Goal: Information Seeking & Learning: Find specific fact

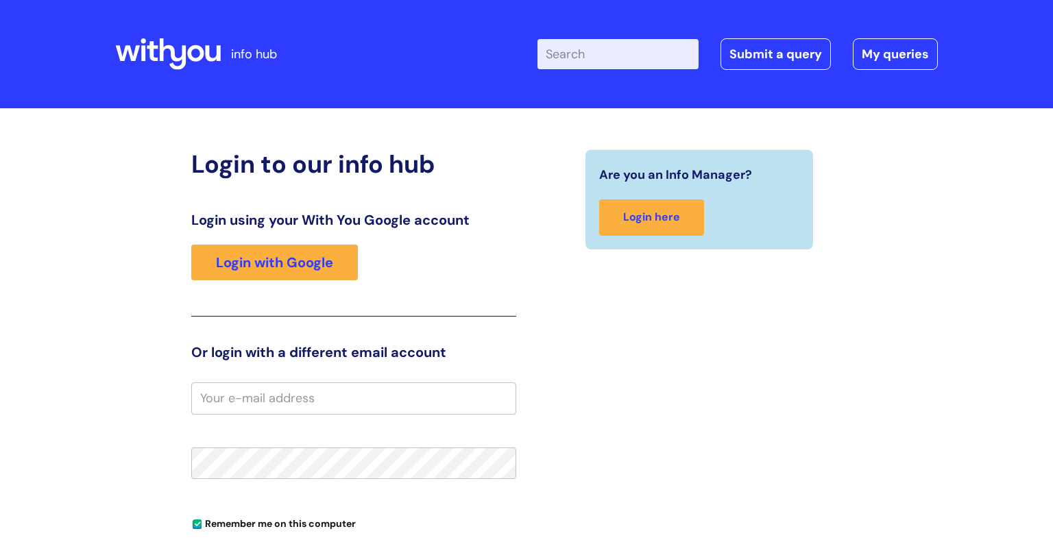
click at [620, 56] on input "Enter your search term here..." at bounding box center [618, 54] width 161 height 30
type input "eap"
click button "Search" at bounding box center [0, 0] width 0 height 0
click at [342, 405] on input "email" at bounding box center [353, 399] width 325 height 32
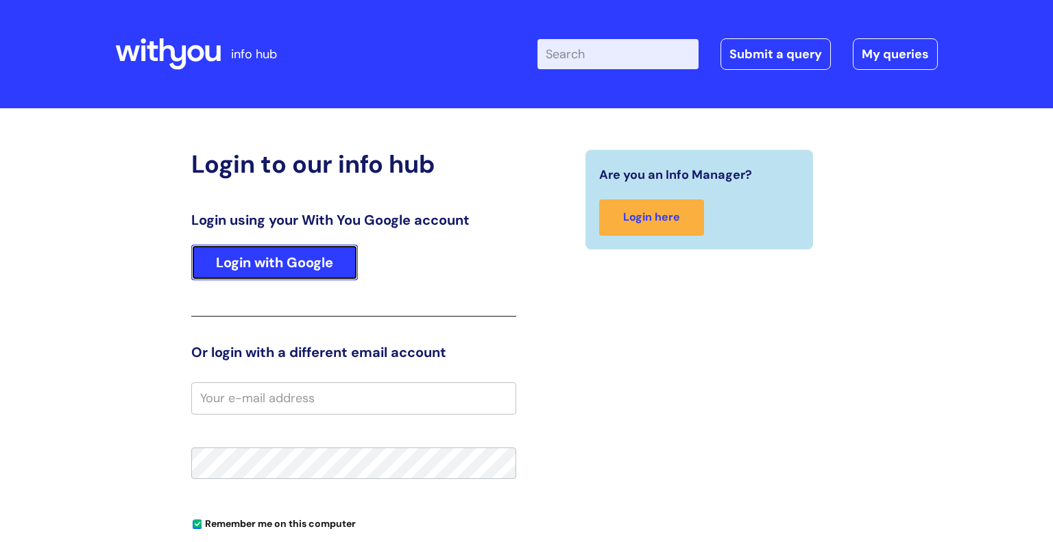
click at [295, 267] on link "Login with Google" at bounding box center [274, 263] width 167 height 36
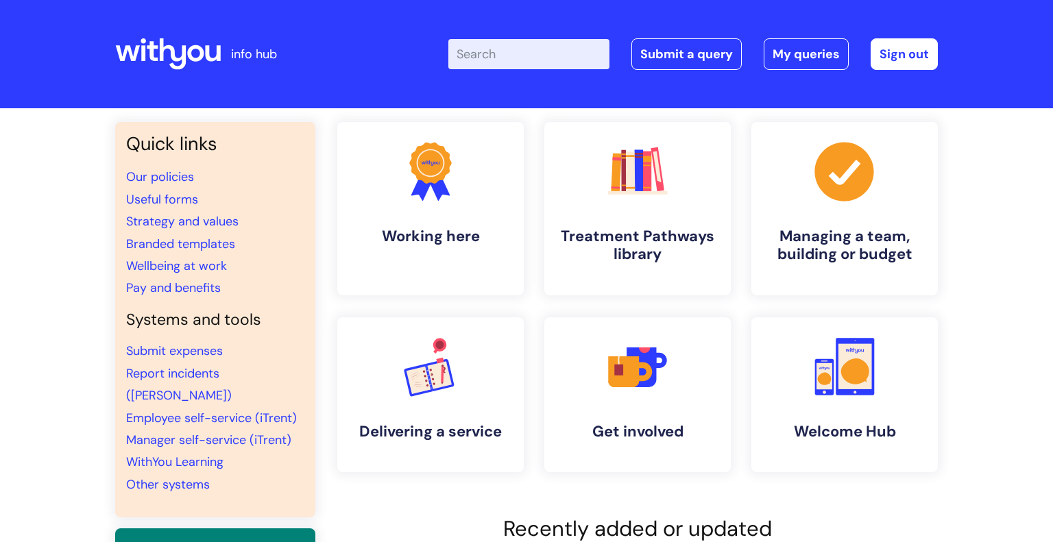
click at [503, 57] on input "Enter your search term here..." at bounding box center [528, 54] width 161 height 30
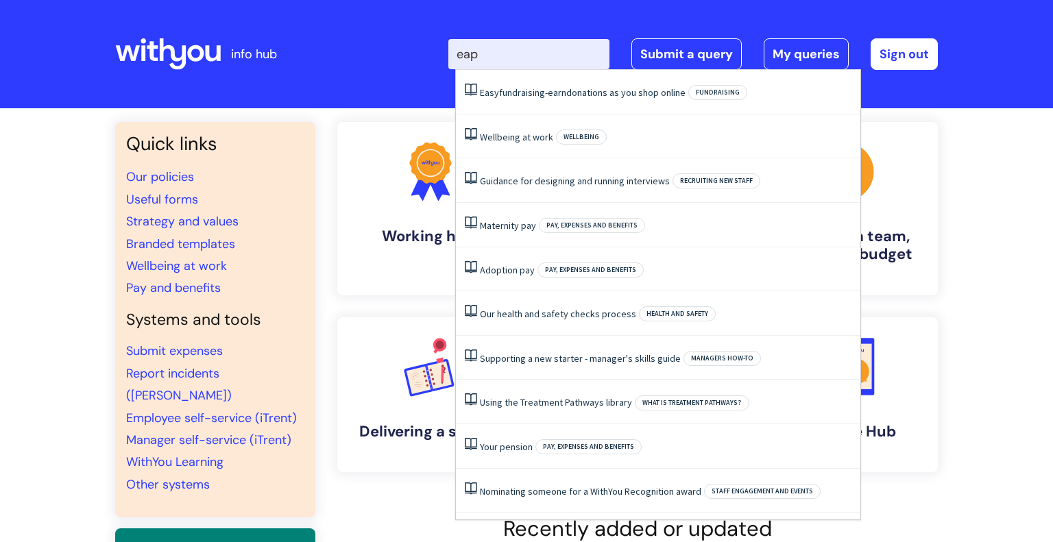
type input "eap"
click button "Search" at bounding box center [0, 0] width 0 height 0
